Goal: Task Accomplishment & Management: Complete application form

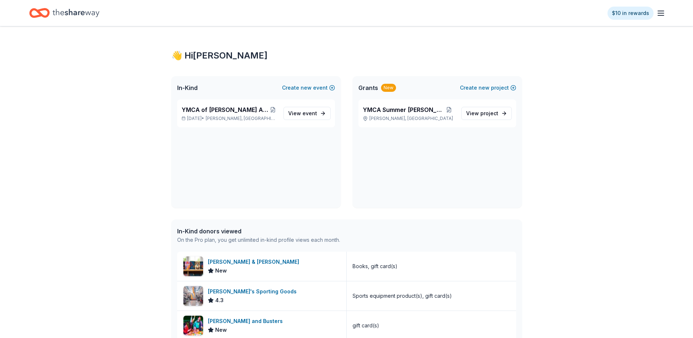
click at [372, 89] on span "Grants" at bounding box center [368, 87] width 20 height 9
click at [383, 88] on div "New" at bounding box center [388, 88] width 15 height 8
click at [64, 11] on icon "Home" at bounding box center [76, 12] width 47 height 15
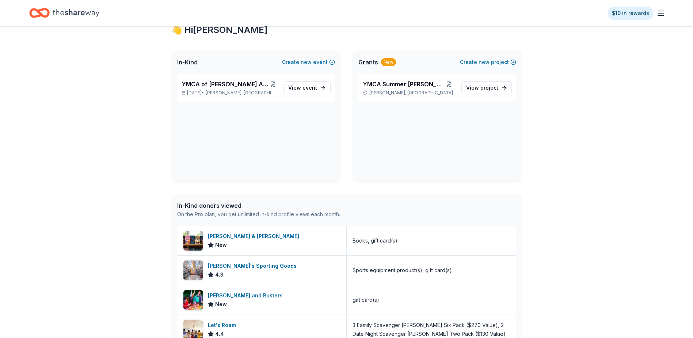
scroll to position [37, 0]
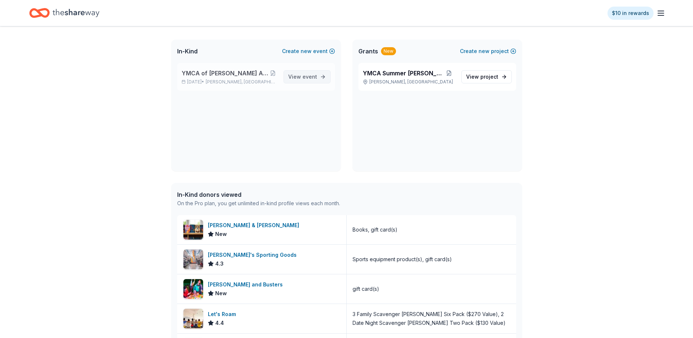
click at [319, 76] on link "View event" at bounding box center [307, 76] width 47 height 13
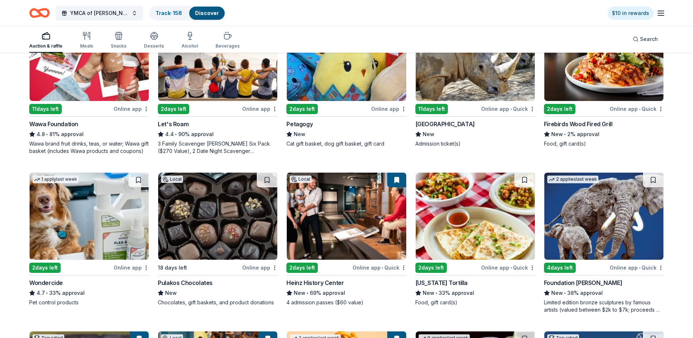
scroll to position [292, 0]
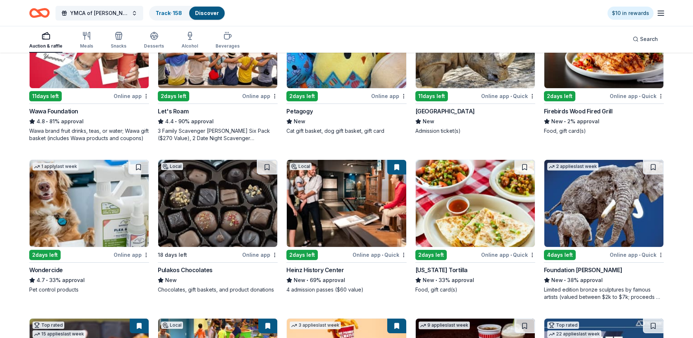
click at [183, 269] on div "Pulakos Chocolates" at bounding box center [185, 269] width 55 height 9
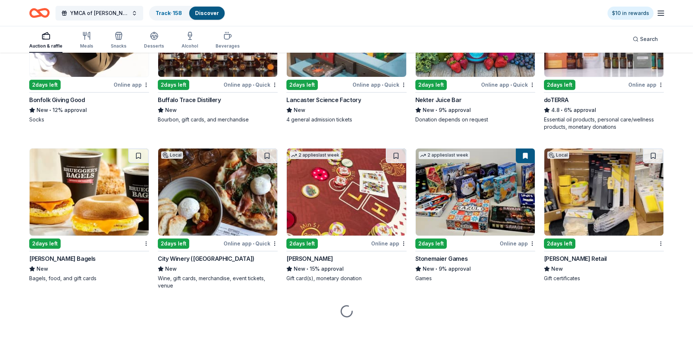
scroll to position [1734, 0]
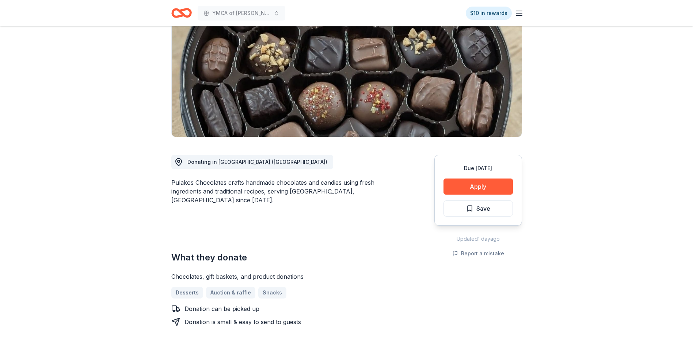
scroll to position [110, 0]
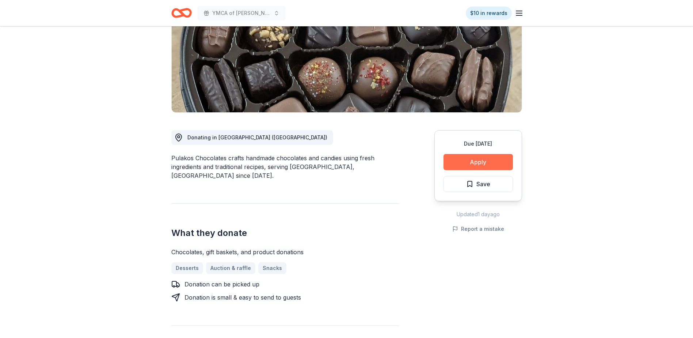
click at [478, 160] on button "Apply" at bounding box center [478, 162] width 69 height 16
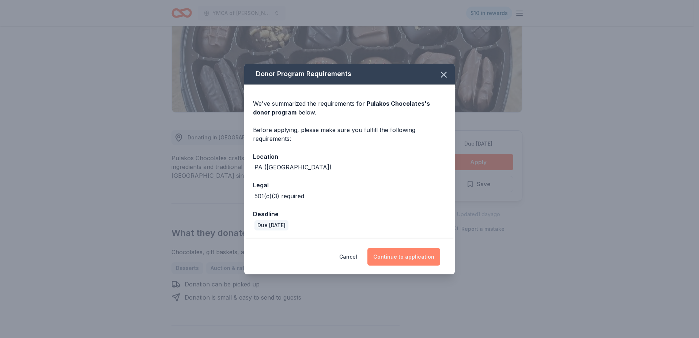
click at [414, 260] on button "Continue to application" at bounding box center [403, 257] width 73 height 18
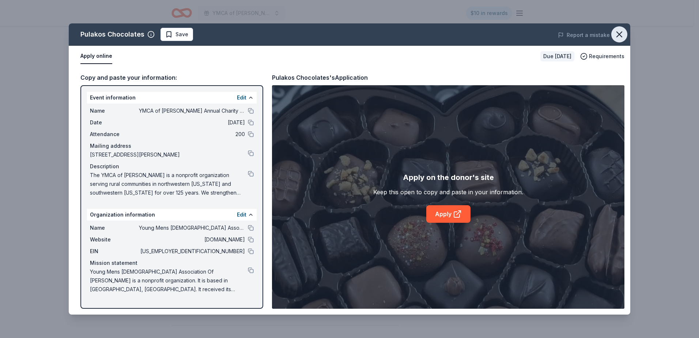
click at [619, 33] on icon "button" at bounding box center [619, 34] width 10 height 10
